Goal: Task Accomplishment & Management: Use online tool/utility

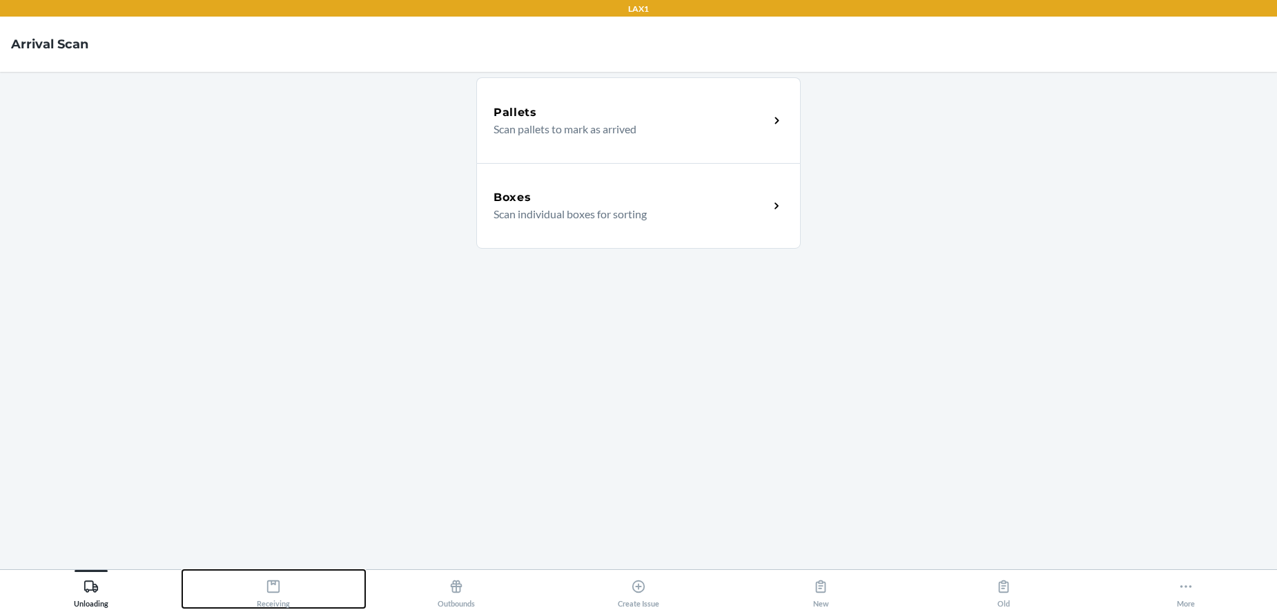
click at [269, 590] on icon at bounding box center [273, 586] width 15 height 15
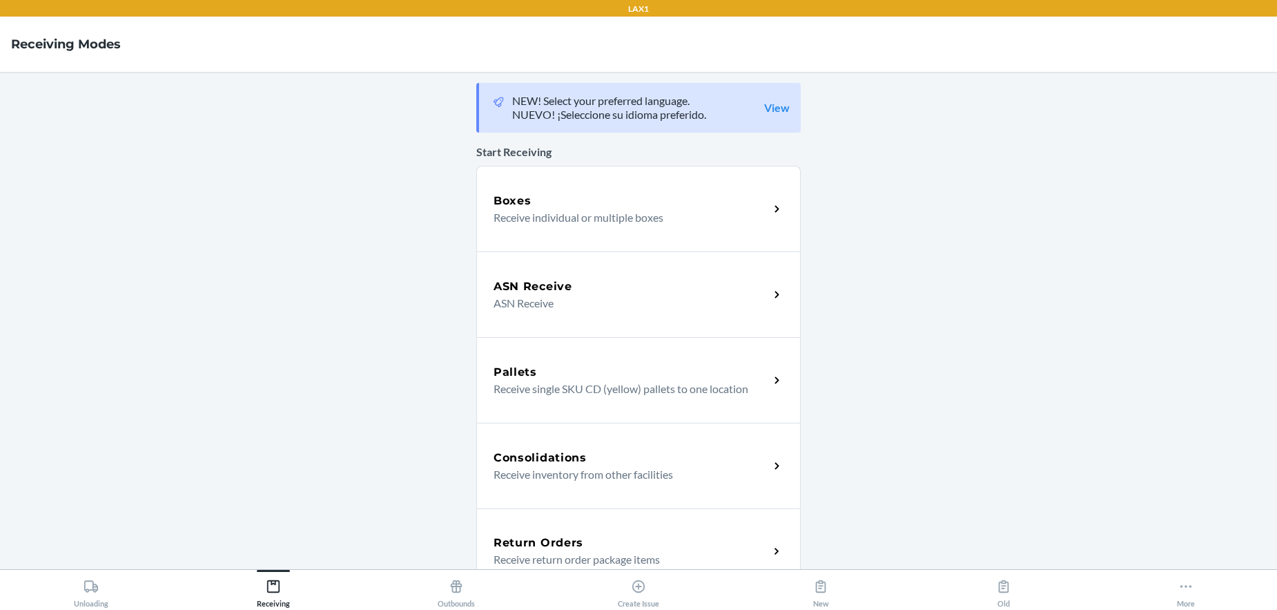
click at [554, 209] on p "Receive individual or multiple boxes" at bounding box center [626, 217] width 264 height 17
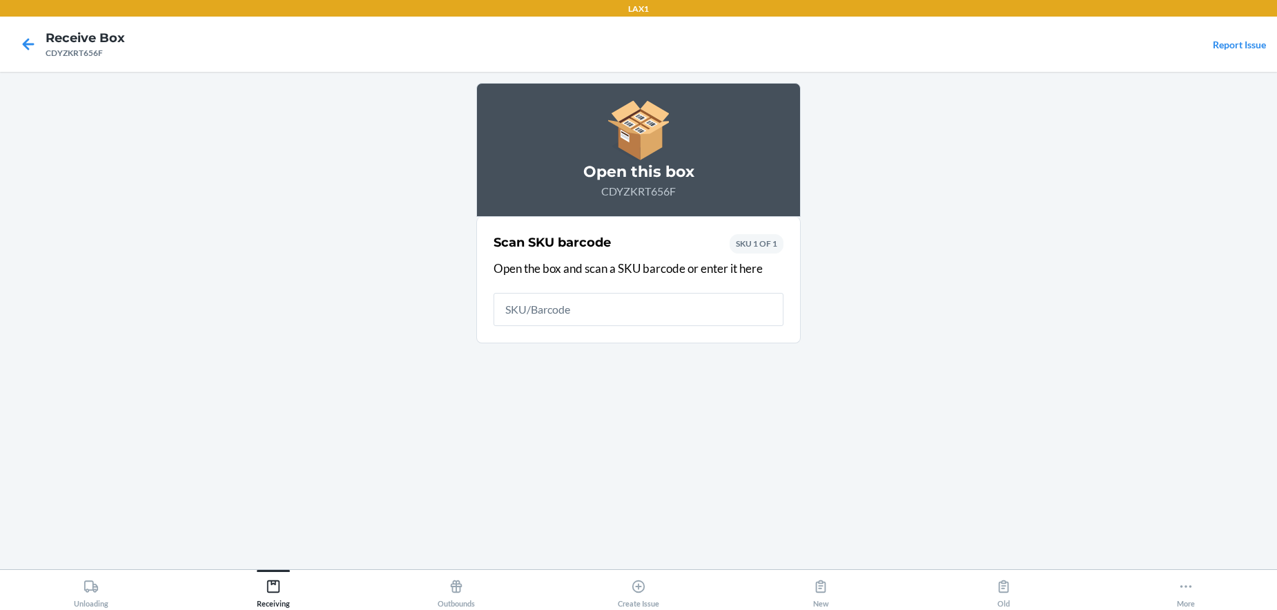
click at [942, 358] on main "Open this box CDYZKRT656F Scan SKU barcode Open the box and scan a SKU barcode …" at bounding box center [638, 320] width 1277 height 497
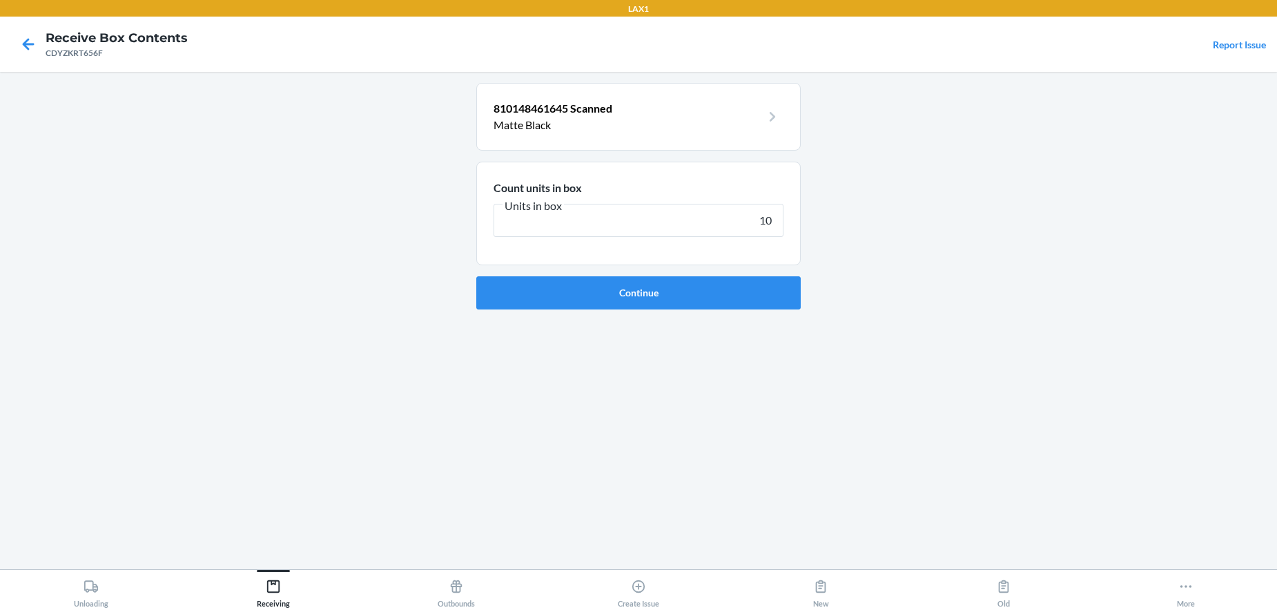
type input "100"
click button "Continue" at bounding box center [638, 292] width 324 height 33
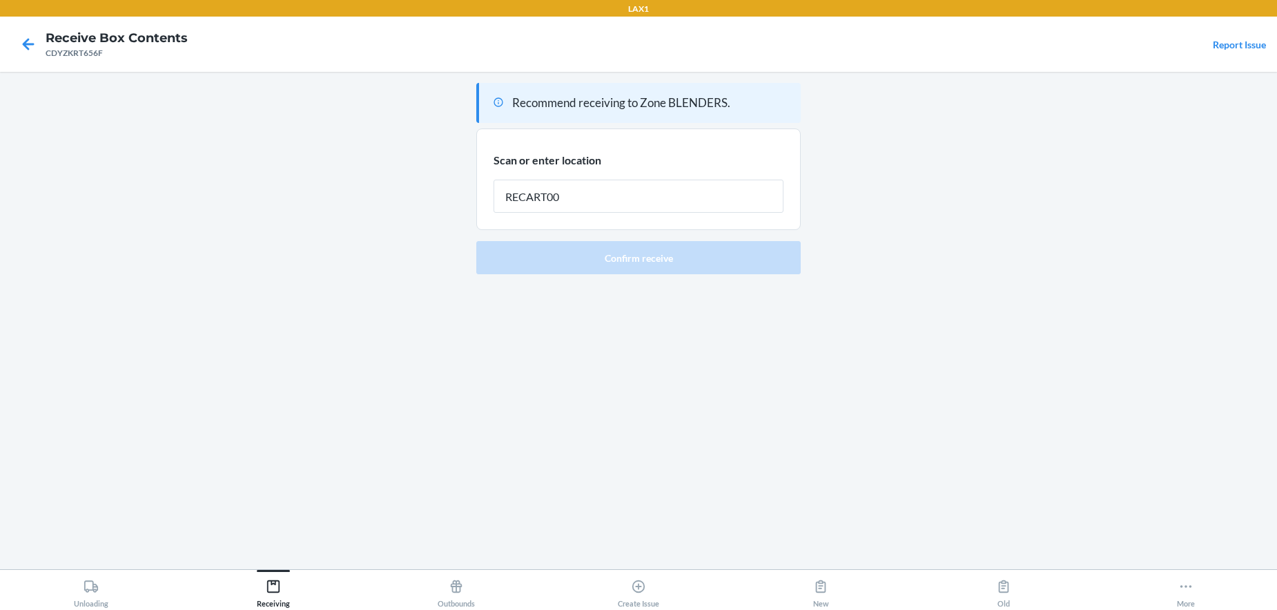
type input "RECART001"
